Goal: Check status: Check status

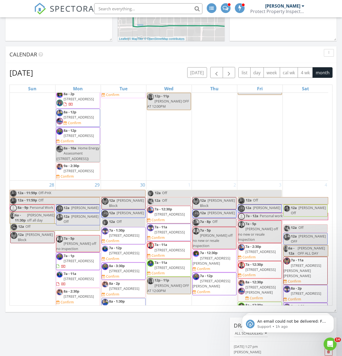
scroll to position [1396, 0]
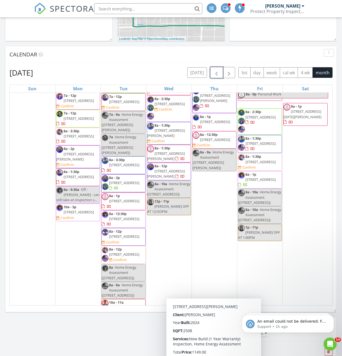
click at [220, 74] on span "button" at bounding box center [216, 72] width 7 height 7
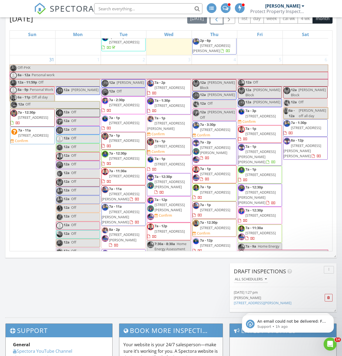
scroll to position [2335, 0]
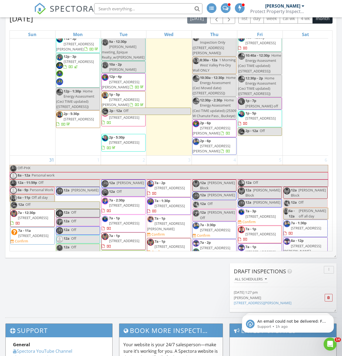
scroll to position [2010, 0]
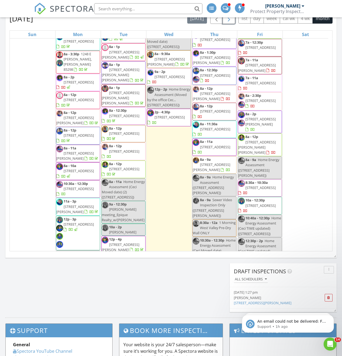
click at [233, 18] on button "button" at bounding box center [229, 18] width 13 height 11
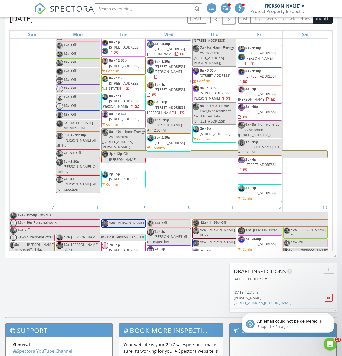
scroll to position [0, 0]
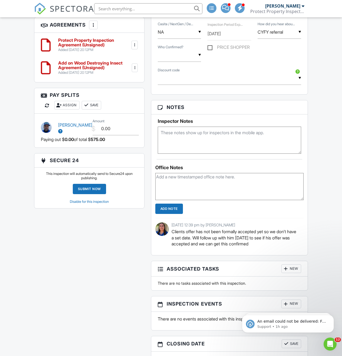
scroll to position [460, 0]
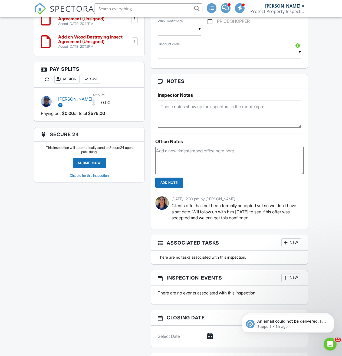
drag, startPoint x: 281, startPoint y: 222, endPoint x: 171, endPoint y: 212, distance: 111.2
click at [171, 212] on div "08/25/2025 12:39 pm by Cheyenne Leyba Clients offer has not been formally accep…" at bounding box center [229, 210] width 148 height 37
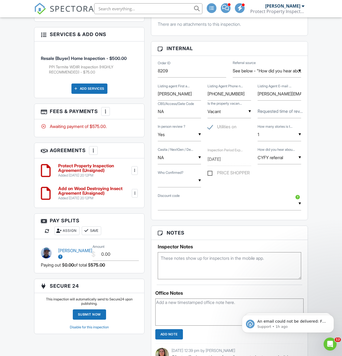
scroll to position [271, 0]
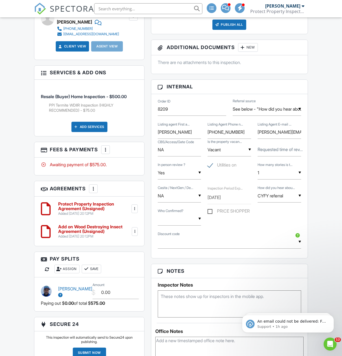
drag, startPoint x: 113, startPoint y: 168, endPoint x: 110, endPoint y: 169, distance: 3.3
click at [110, 167] on div "Awaiting payment of $575.00." at bounding box center [89, 164] width 97 height 6
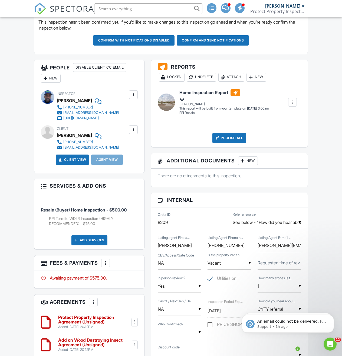
scroll to position [89, 0]
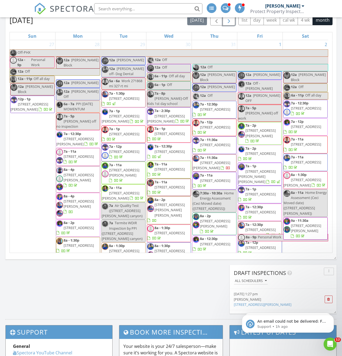
click at [229, 23] on span "button" at bounding box center [229, 20] width 7 height 7
